Goal: Task Accomplishment & Management: Manage account settings

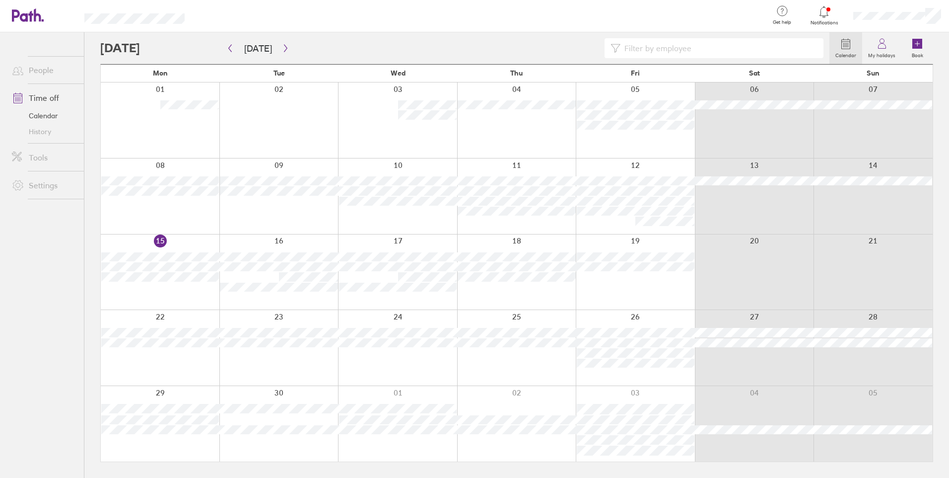
click at [271, 296] on div at bounding box center [278, 271] width 119 height 75
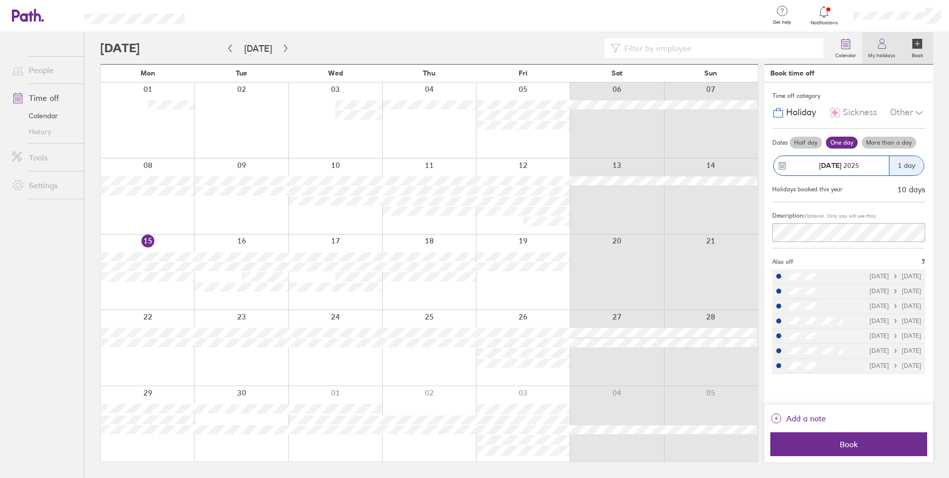
click at [879, 49] on icon at bounding box center [881, 46] width 7 height 5
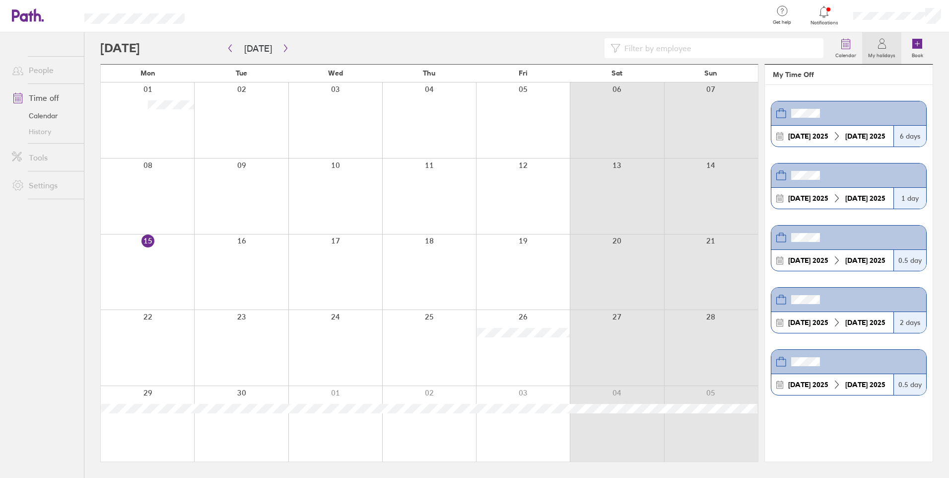
click at [835, 310] on header at bounding box center [849, 300] width 155 height 24
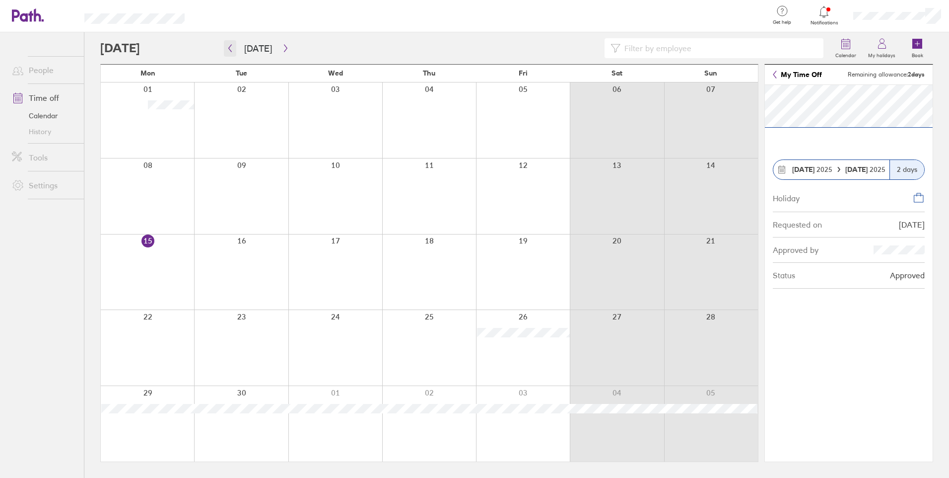
click at [233, 55] on button "button" at bounding box center [230, 48] width 12 height 16
